Goal: Transaction & Acquisition: Obtain resource

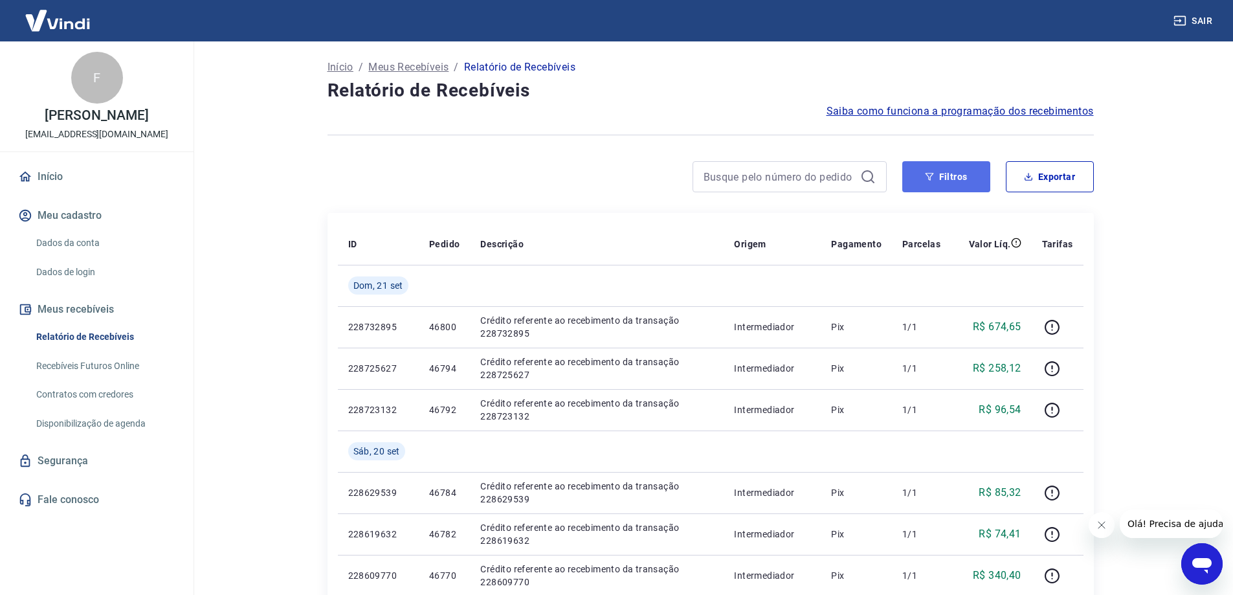
click at [930, 175] on icon "button" at bounding box center [929, 176] width 9 height 9
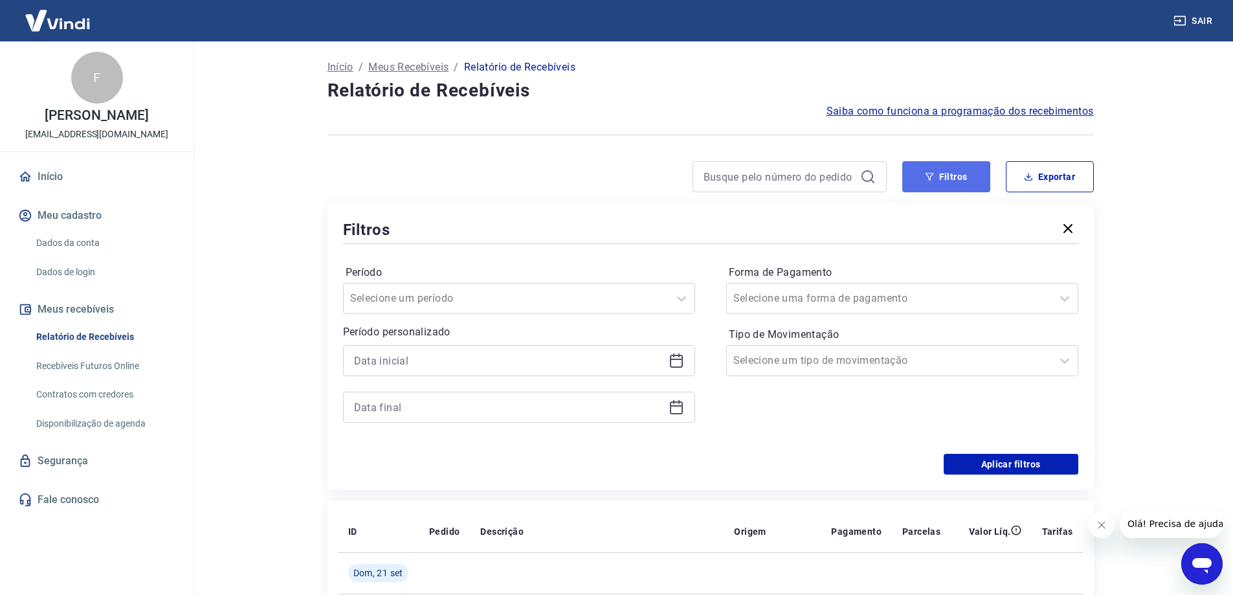
click at [930, 175] on icon "button" at bounding box center [929, 176] width 9 height 9
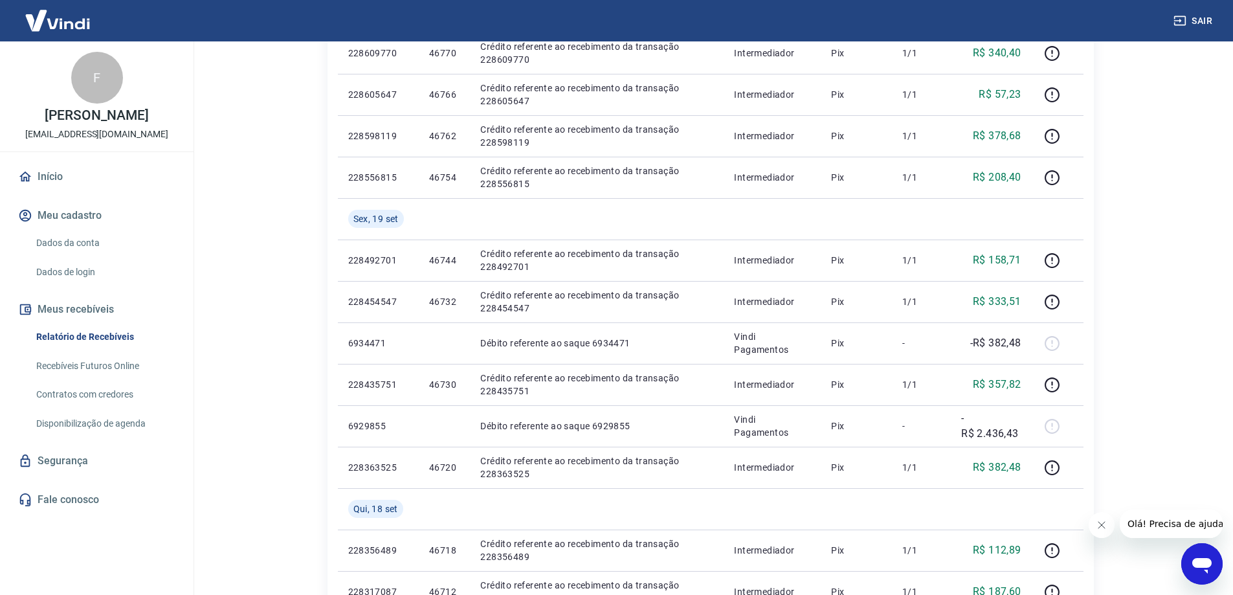
scroll to position [100, 0]
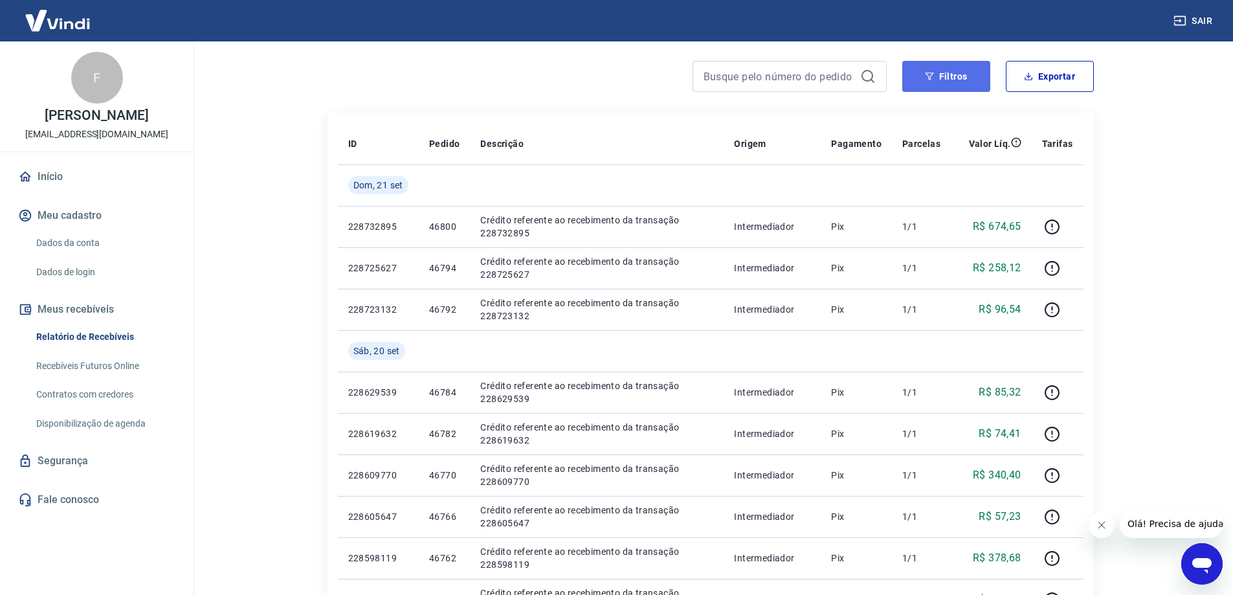
click at [949, 76] on button "Filtros" at bounding box center [946, 76] width 88 height 31
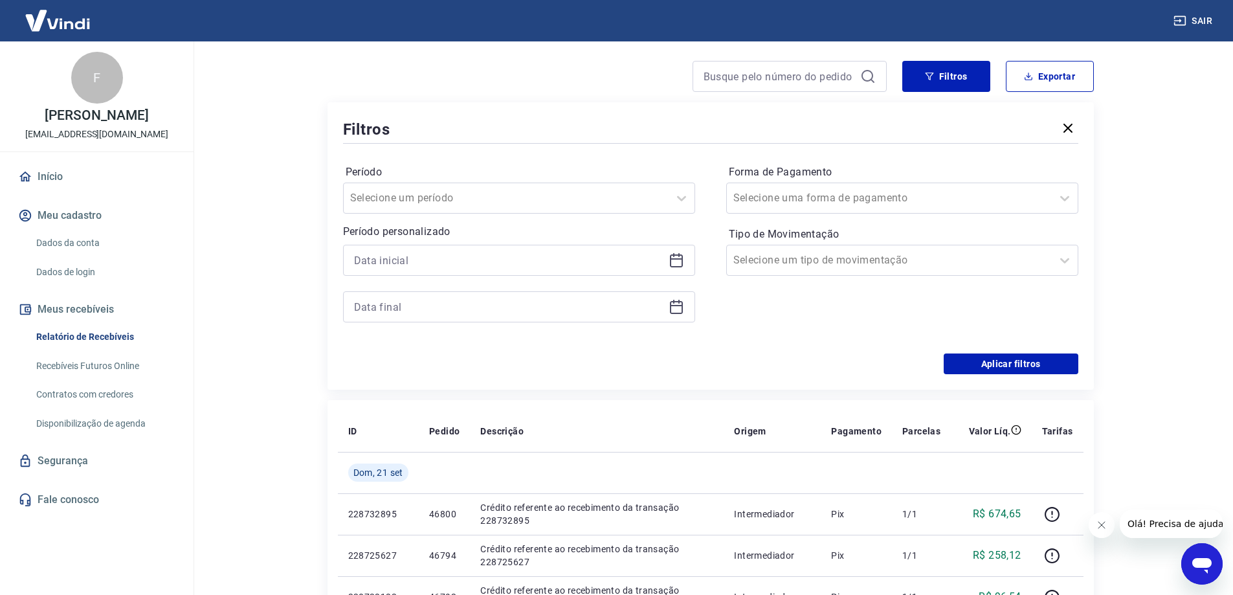
click at [674, 261] on icon at bounding box center [676, 260] width 16 height 16
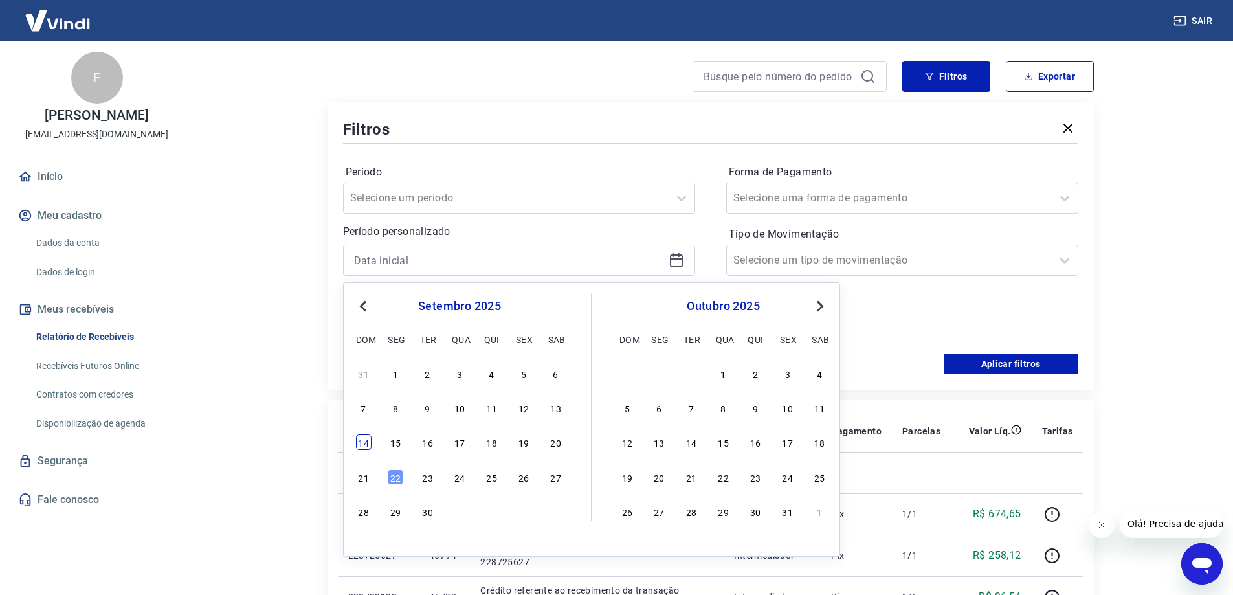
click at [364, 442] on div "14" at bounding box center [364, 442] width 16 height 16
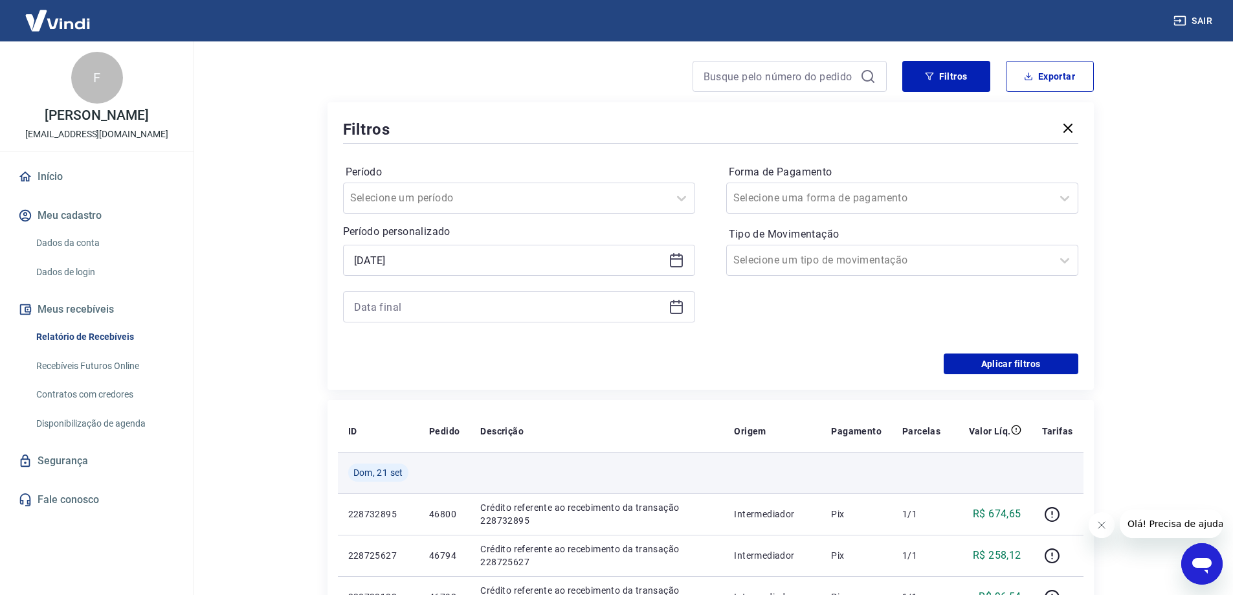
type input "[DATE]"
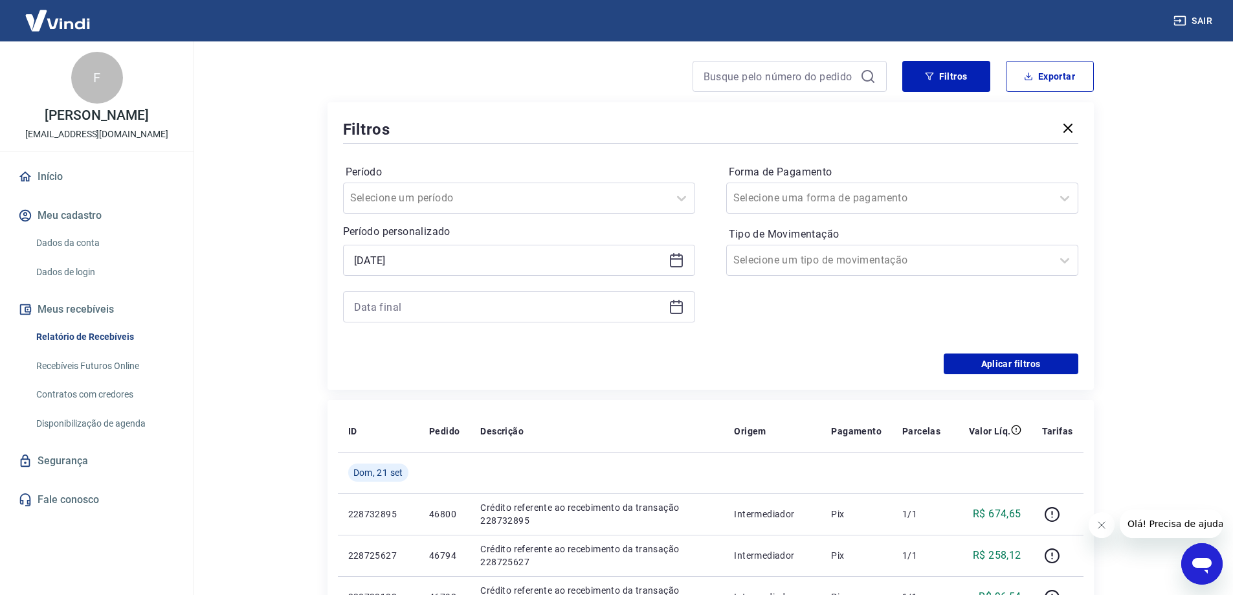
click at [681, 305] on icon at bounding box center [676, 305] width 13 height 1
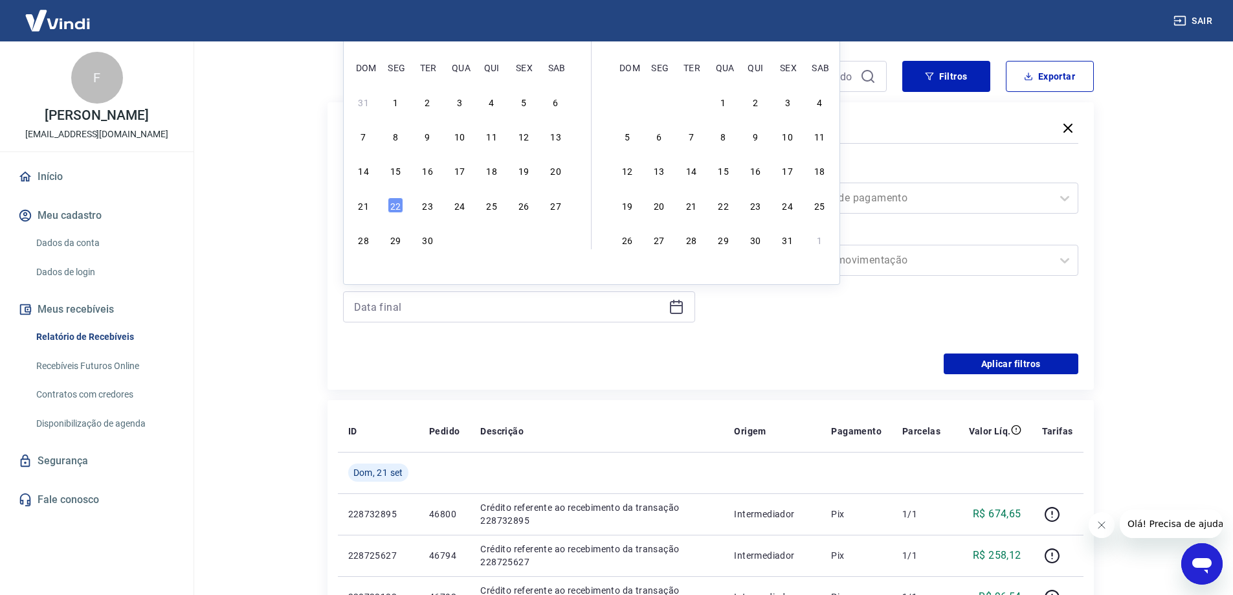
click at [382, 203] on div "21 22 23 24 25 26 27" at bounding box center [459, 204] width 211 height 19
click at [397, 203] on div "22" at bounding box center [396, 205] width 16 height 16
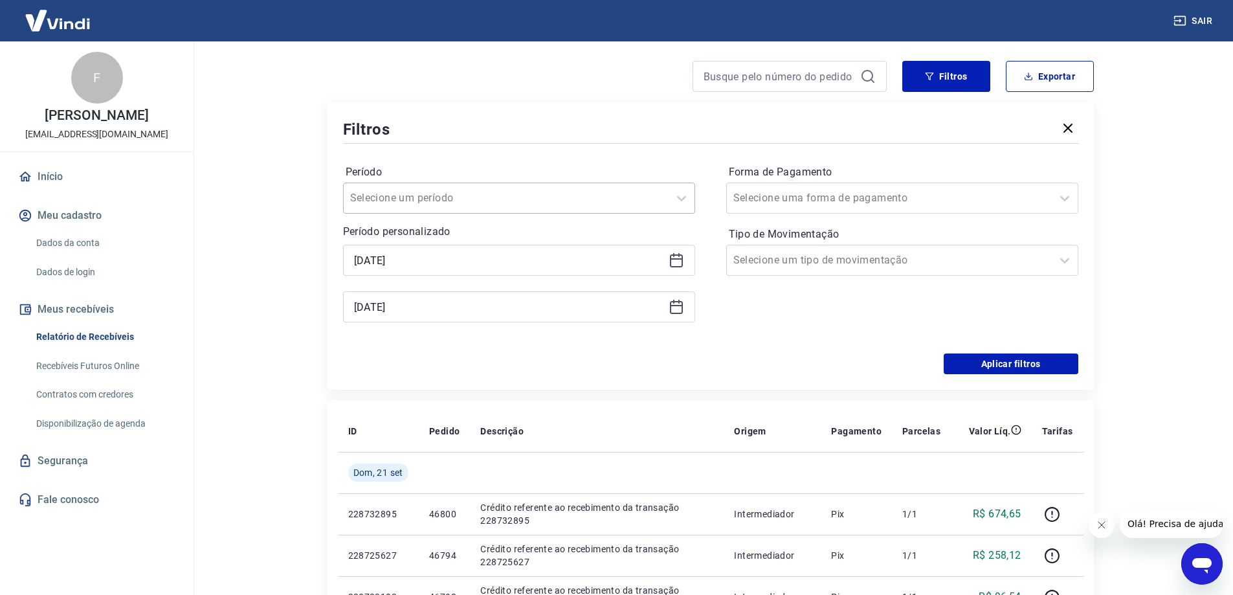
type input "[DATE]"
click at [1031, 360] on button "Aplicar filtros" at bounding box center [1010, 363] width 135 height 21
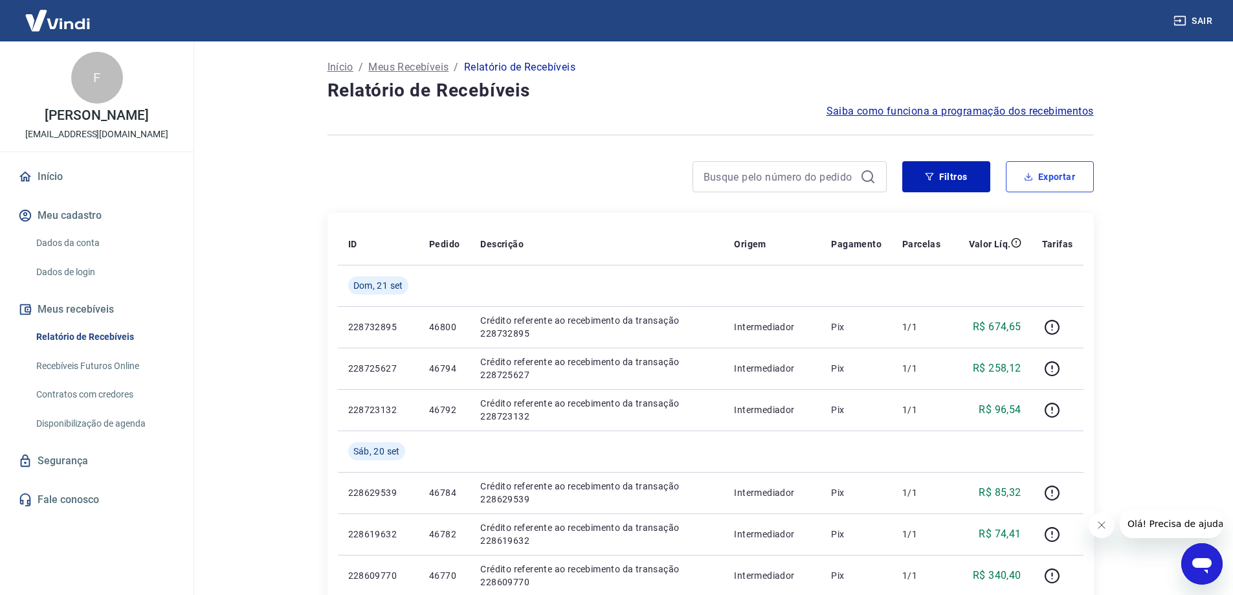
click at [1053, 173] on button "Exportar" at bounding box center [1049, 176] width 88 height 31
type input "[DATE]"
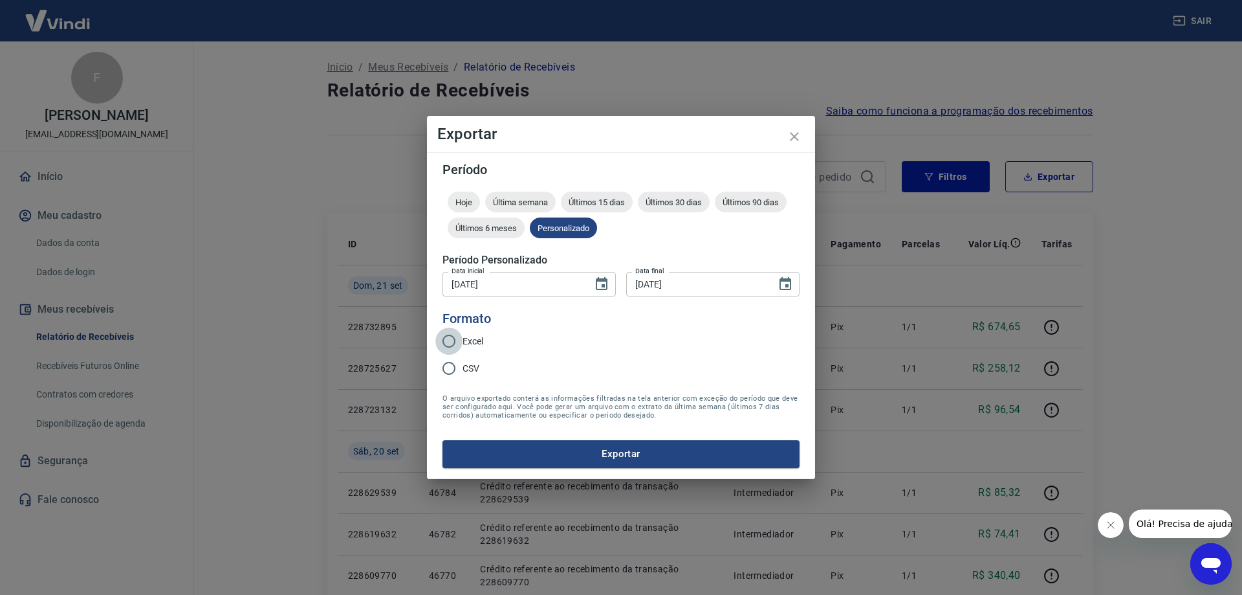
click at [456, 340] on input "Excel" at bounding box center [448, 340] width 27 height 27
radio input "true"
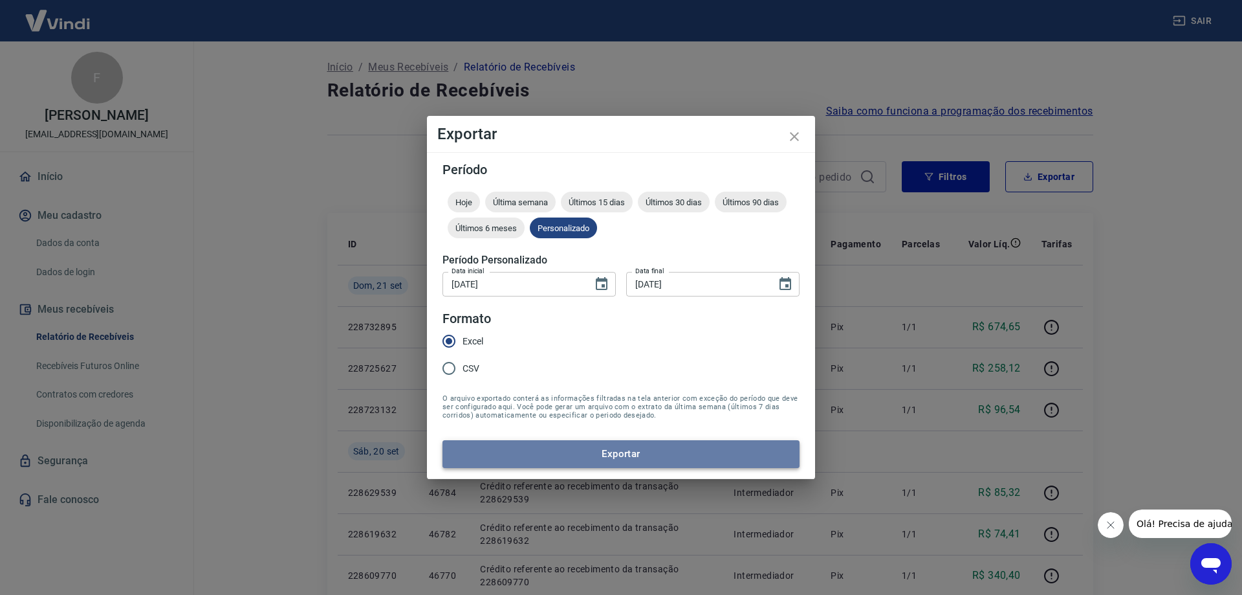
click at [613, 449] on button "Exportar" at bounding box center [621, 453] width 357 height 27
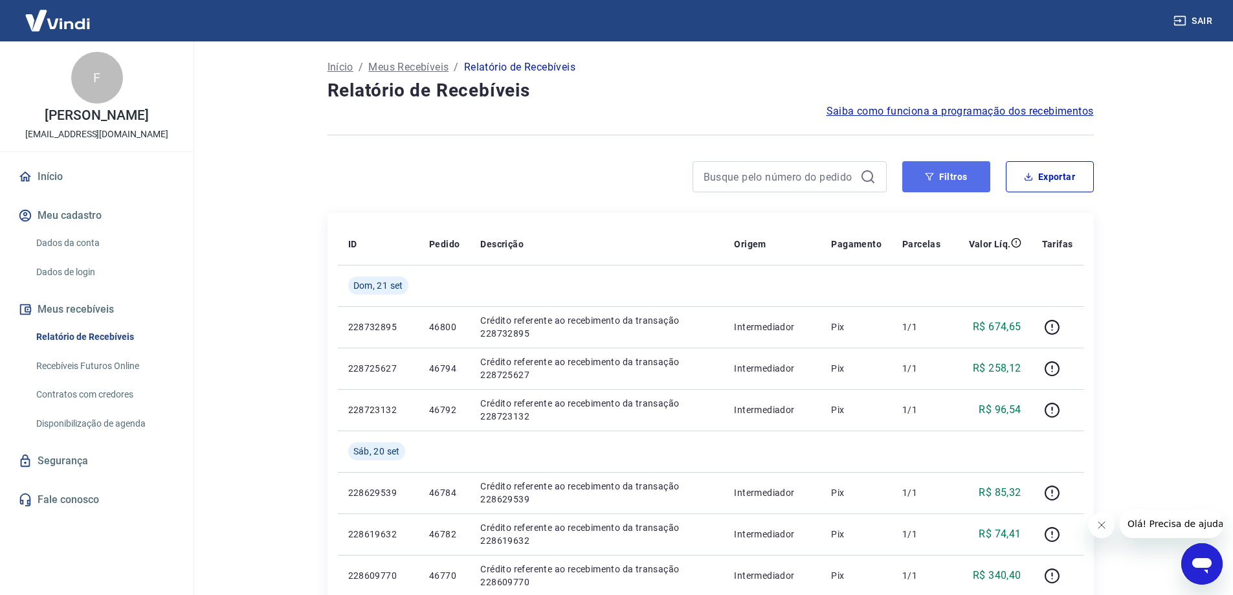
click at [938, 177] on button "Filtros" at bounding box center [946, 176] width 88 height 31
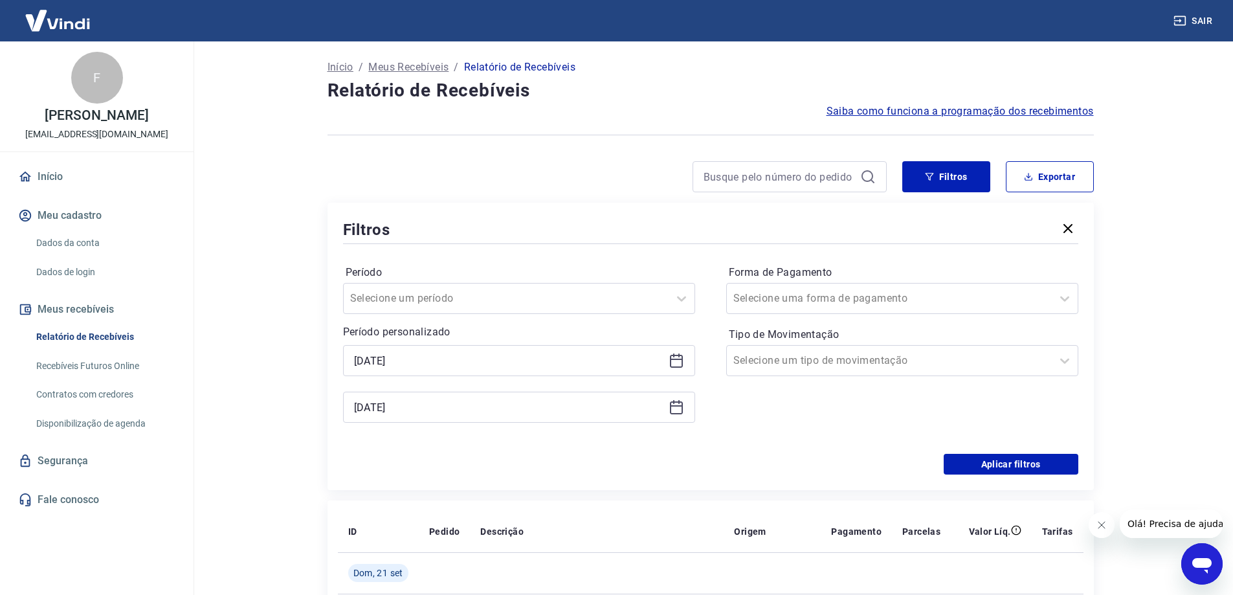
click at [677, 360] on icon at bounding box center [676, 358] width 13 height 1
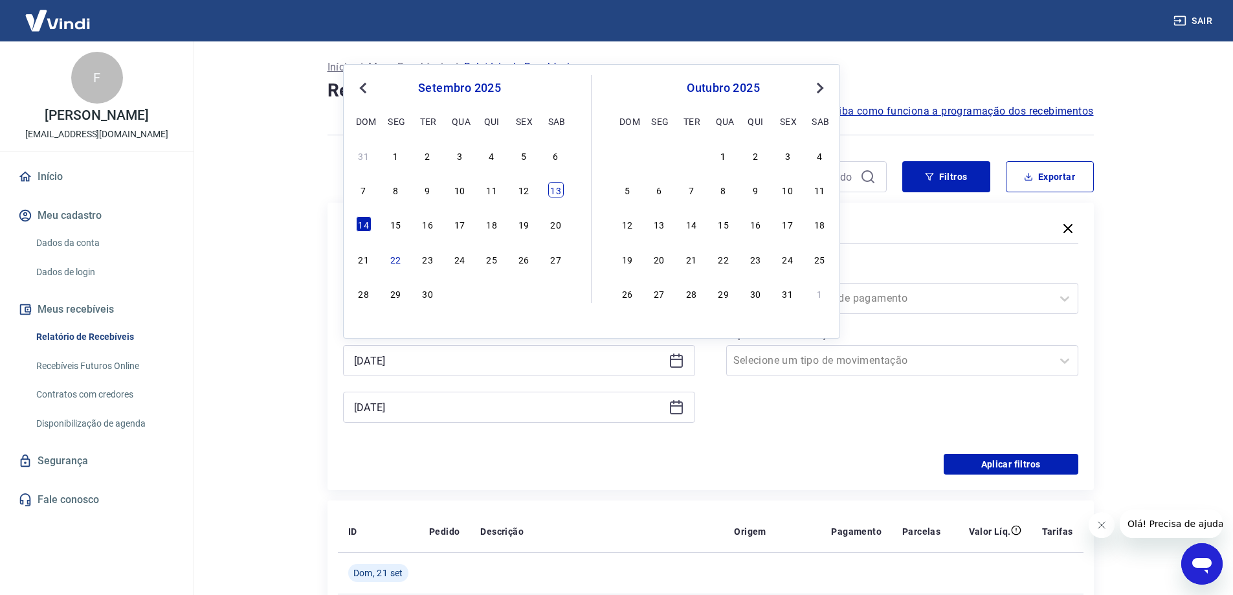
click at [554, 190] on div "13" at bounding box center [556, 190] width 16 height 16
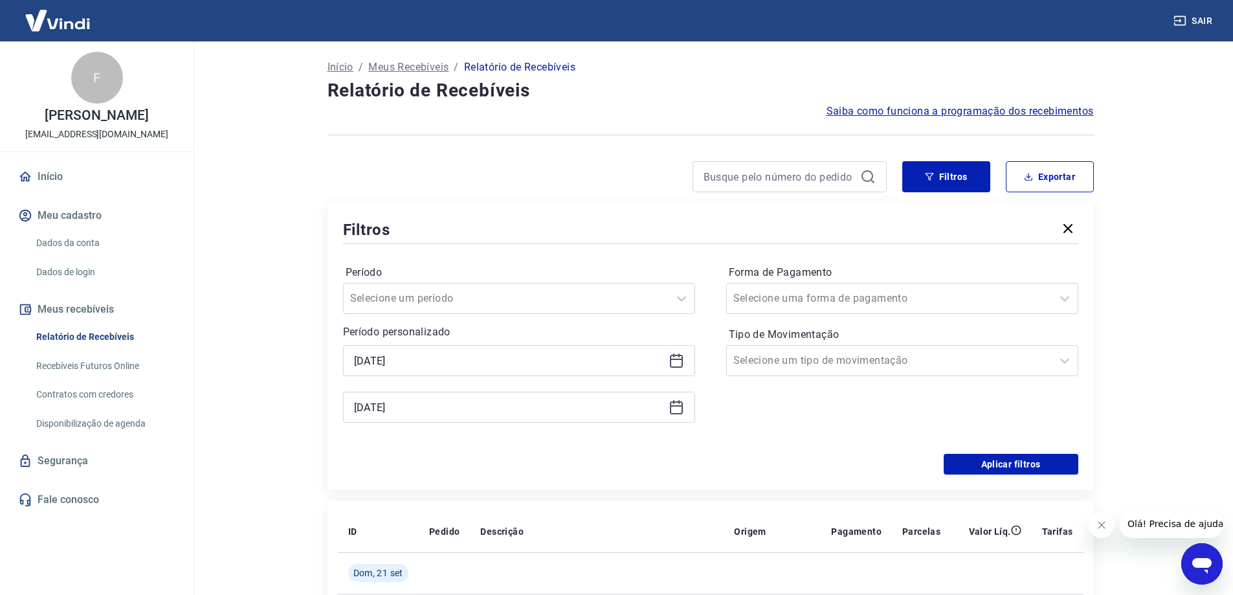
type input "[DATE]"
click at [1020, 458] on button "Aplicar filtros" at bounding box center [1010, 464] width 135 height 21
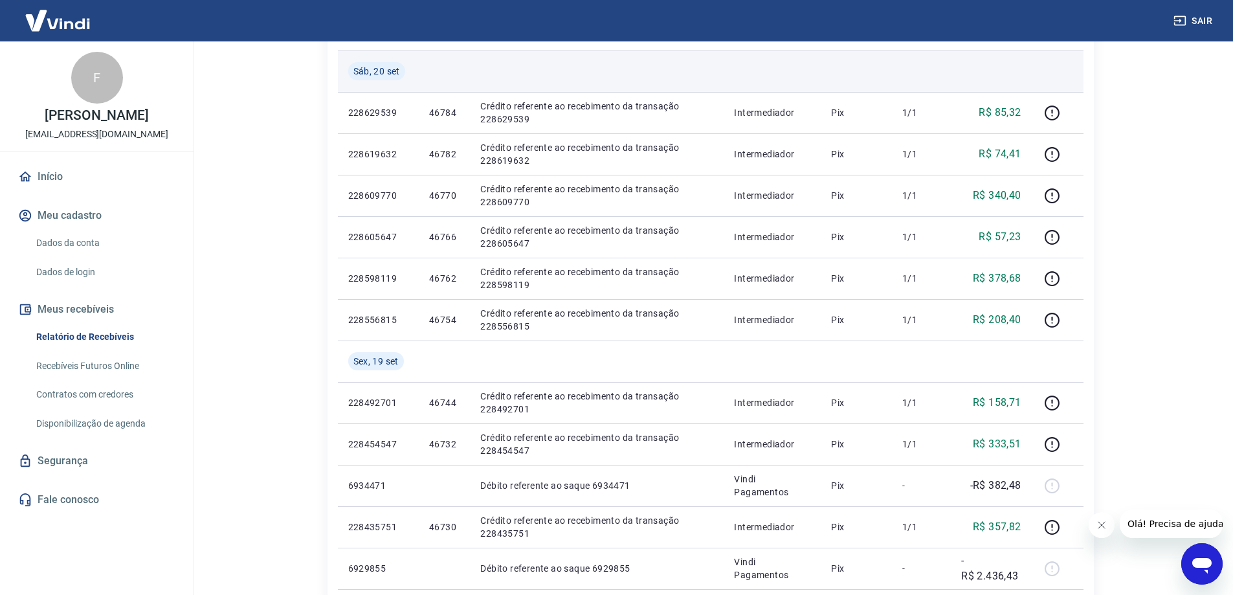
scroll to position [877, 0]
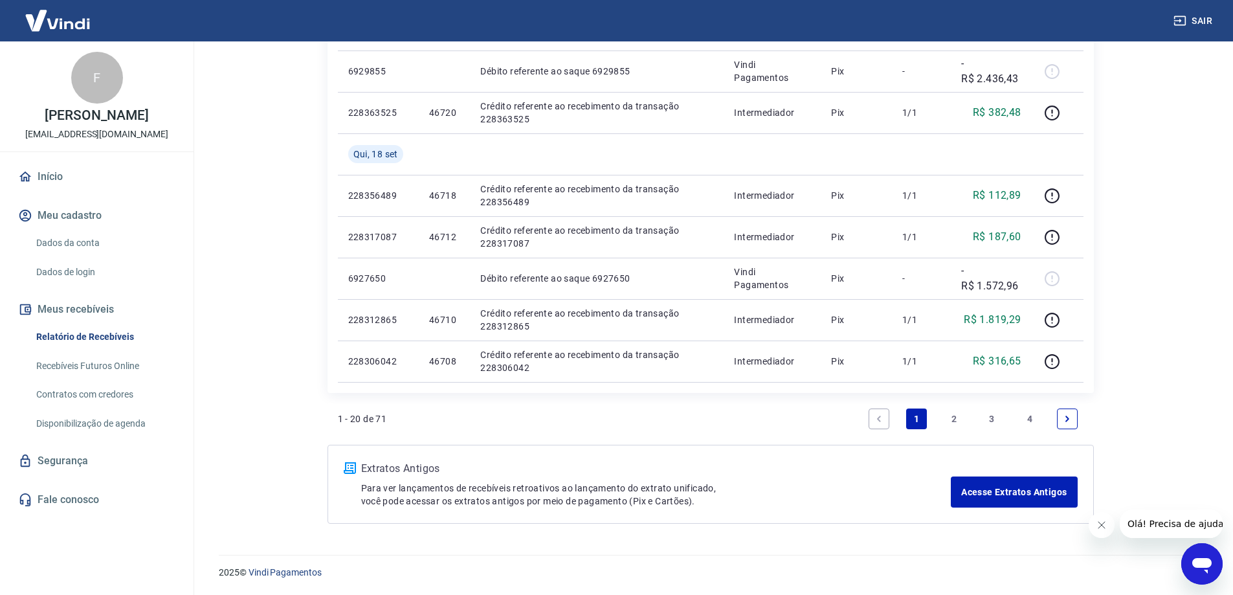
click at [1057, 419] on link "Next page" at bounding box center [1067, 418] width 21 height 21
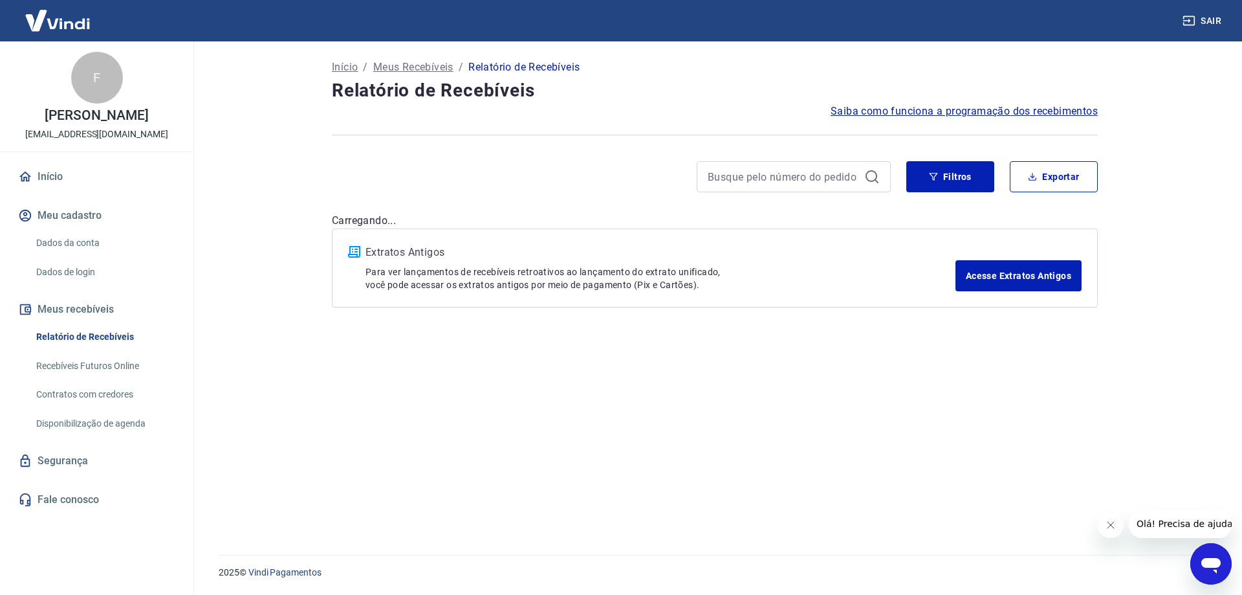
click at [1064, 418] on div "Início / Meus Recebíveis / Relatório de Recebíveis Relatório de Recebíveis Saib…" at bounding box center [714, 290] width 797 height 498
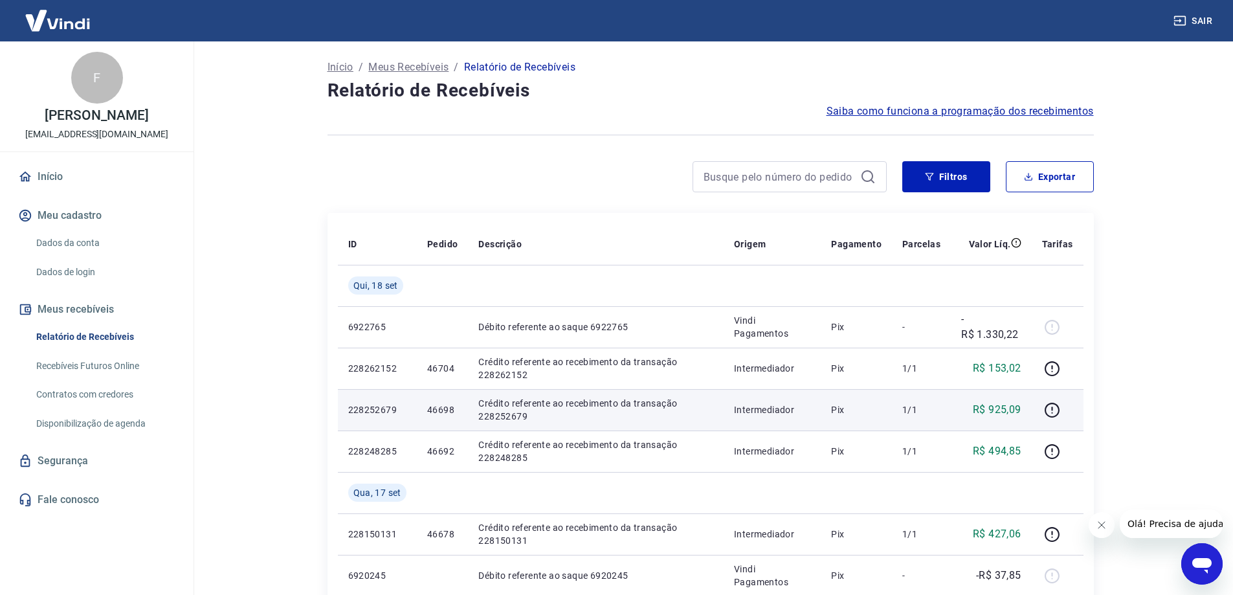
scroll to position [835, 0]
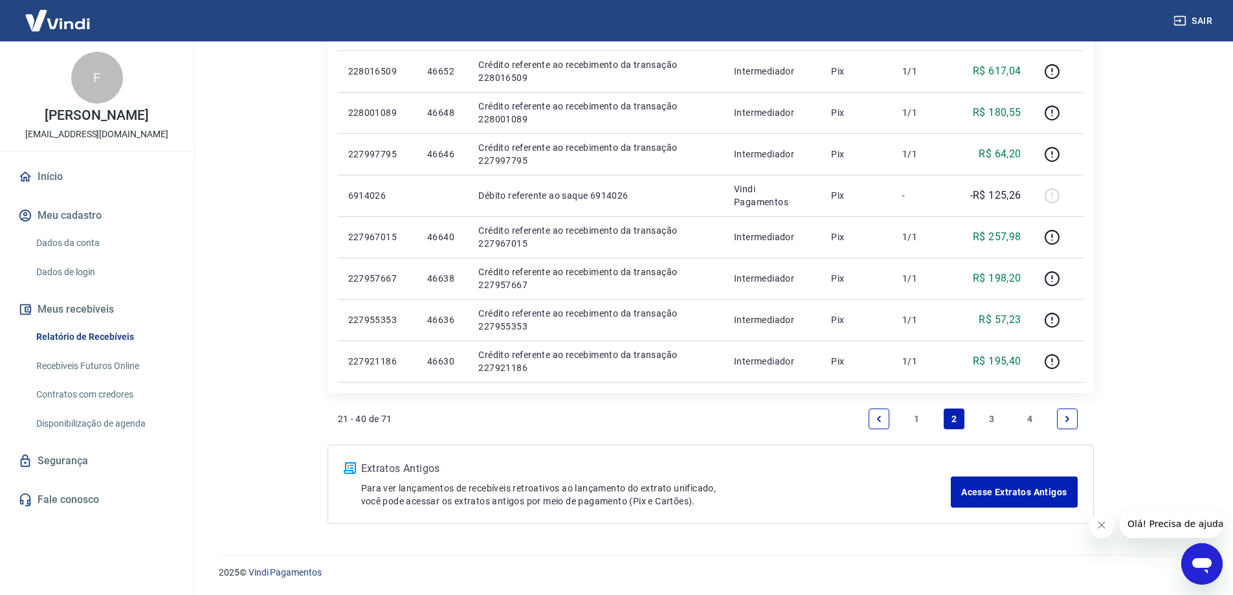
click at [1029, 417] on link "4" at bounding box center [1029, 418] width 21 height 21
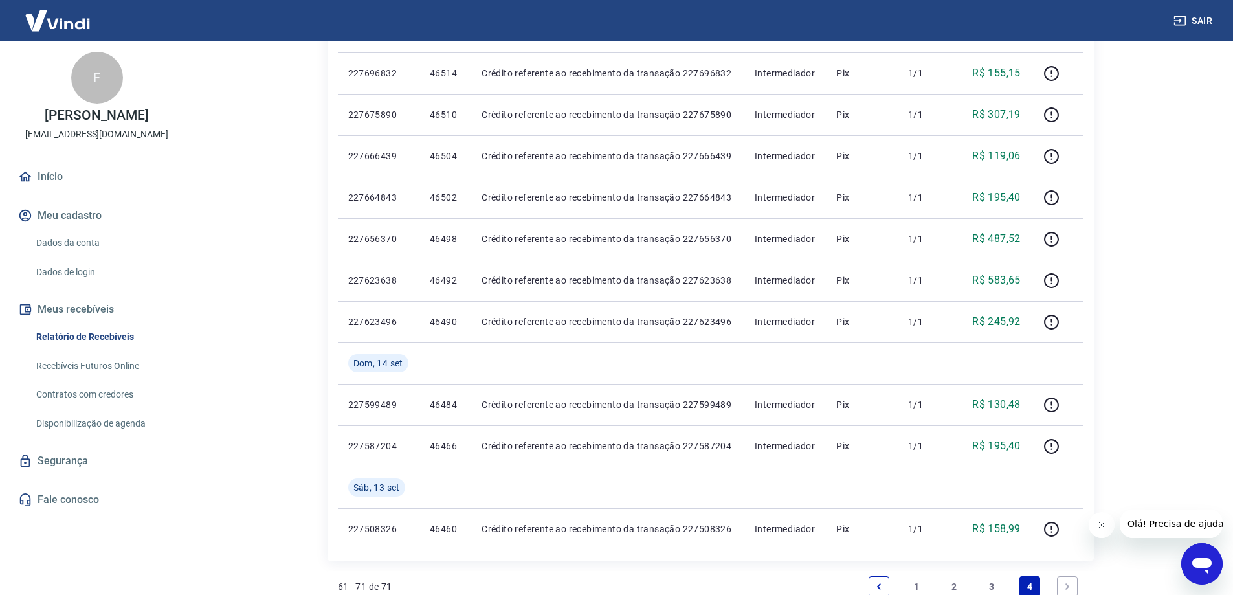
scroll to position [463, 0]
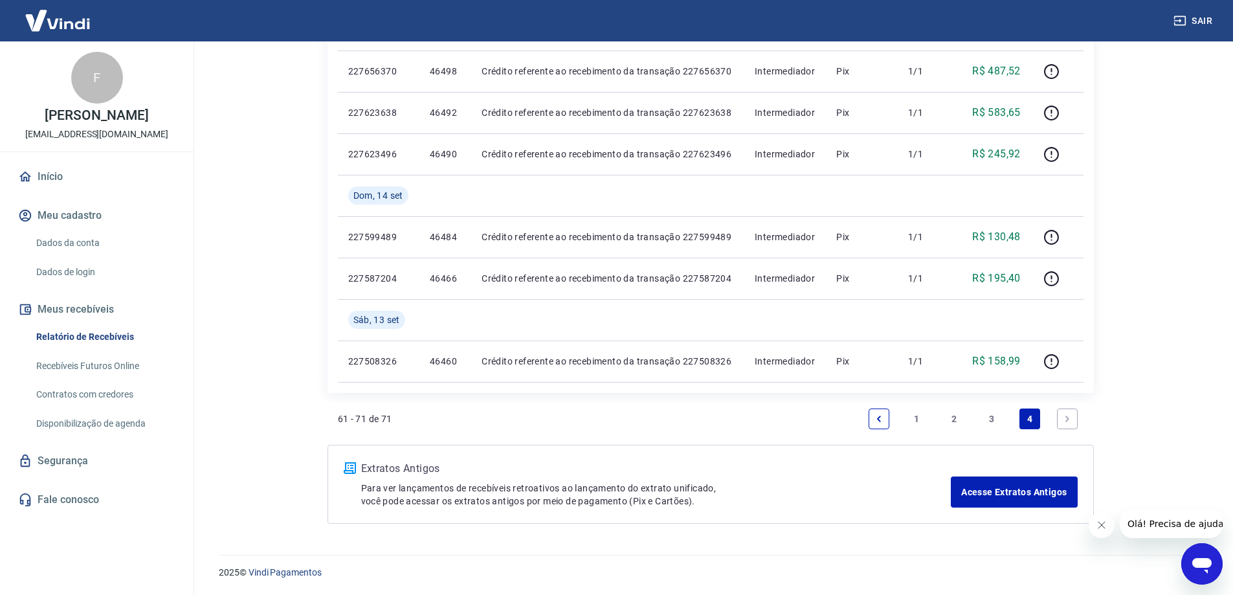
click at [1065, 413] on link "Next page" at bounding box center [1067, 418] width 21 height 21
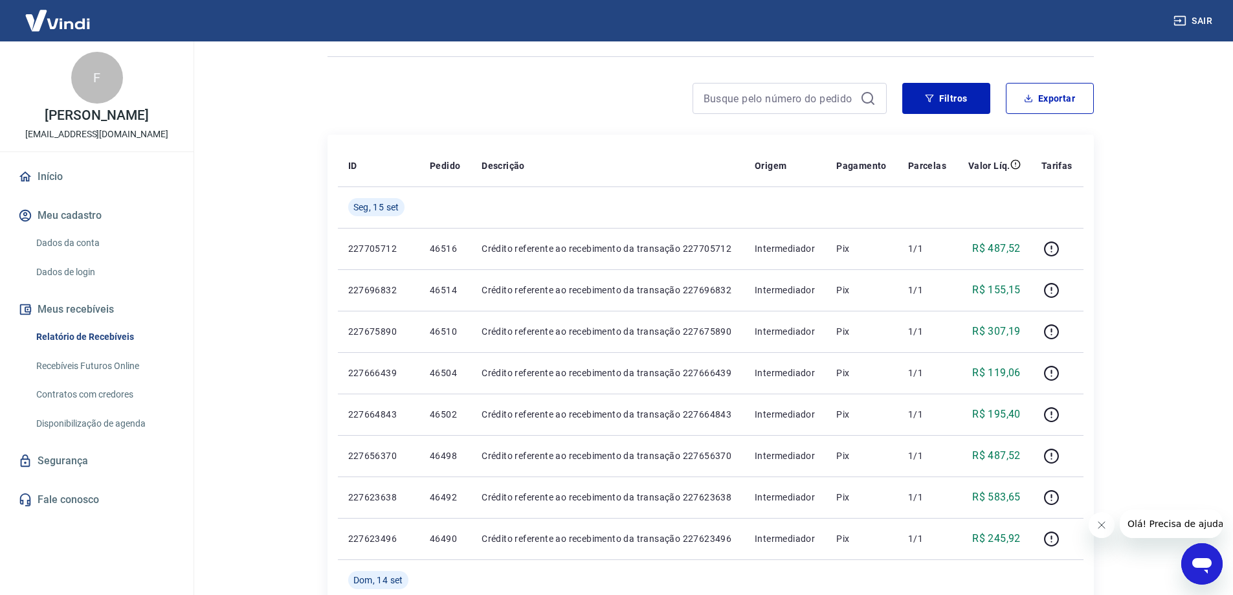
scroll to position [74, 0]
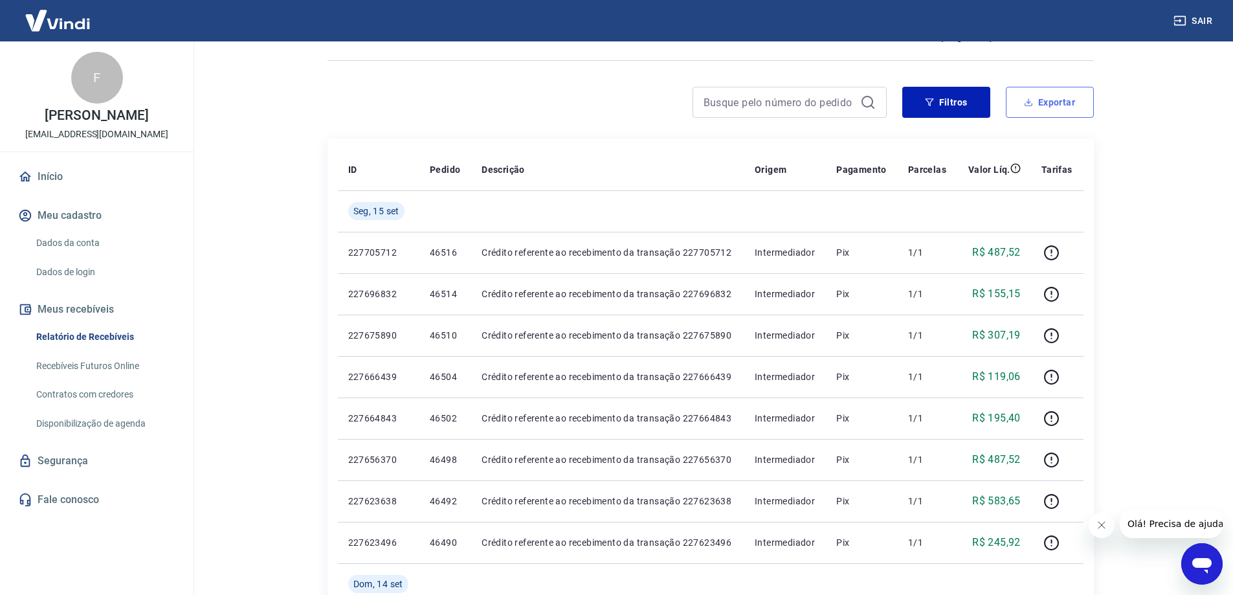
click at [1068, 107] on button "Exportar" at bounding box center [1049, 102] width 88 height 31
type input "[DATE]"
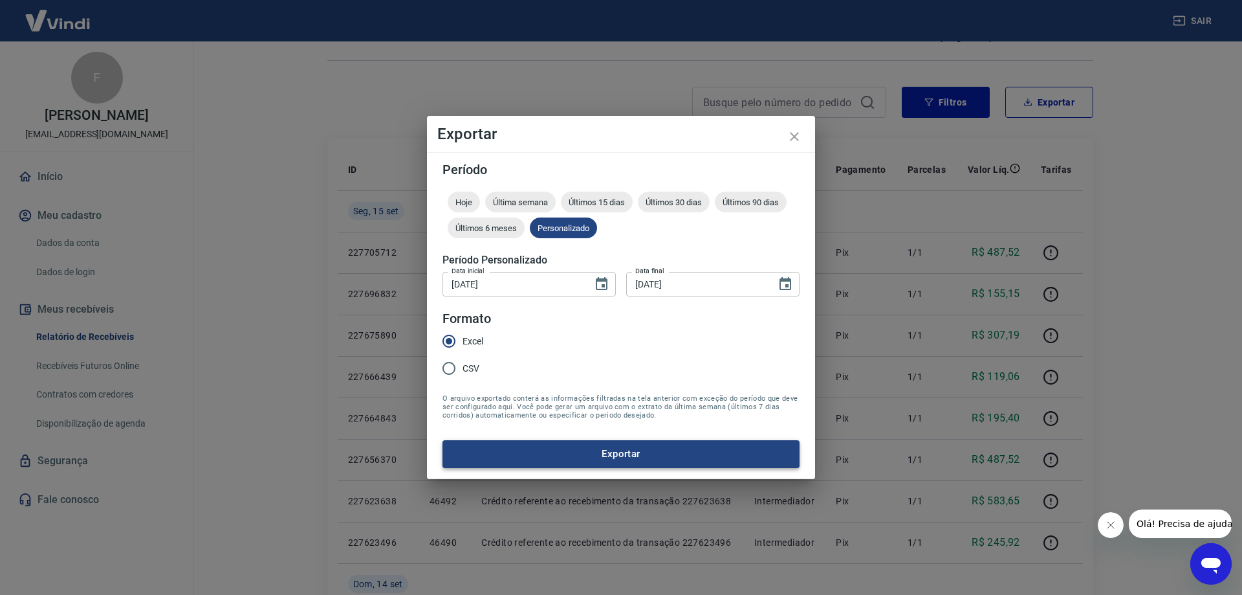
click at [650, 456] on button "Exportar" at bounding box center [621, 453] width 357 height 27
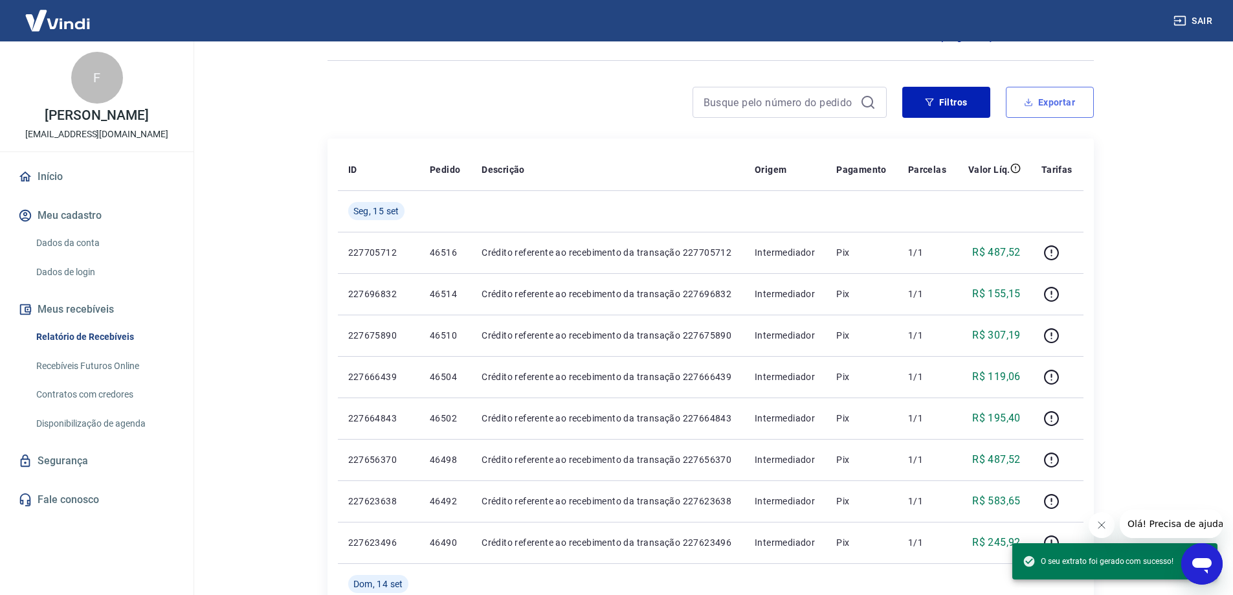
click at [1068, 108] on button "Exportar" at bounding box center [1049, 102] width 88 height 31
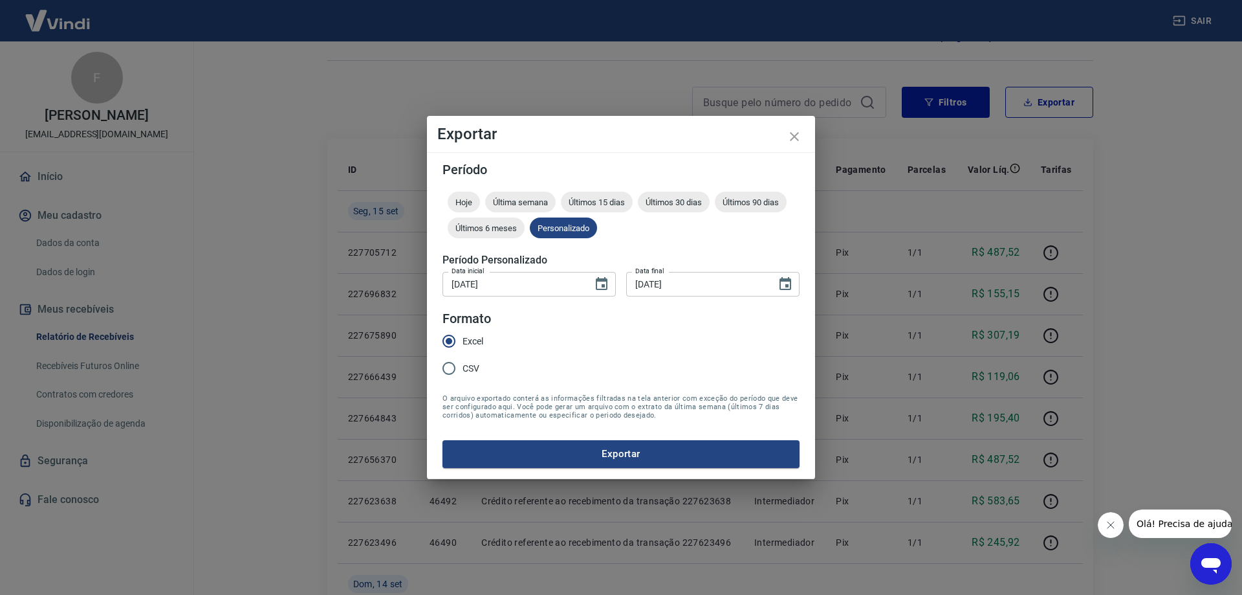
click at [681, 462] on button "Exportar" at bounding box center [621, 453] width 357 height 27
